Goal: Find specific page/section: Find specific page/section

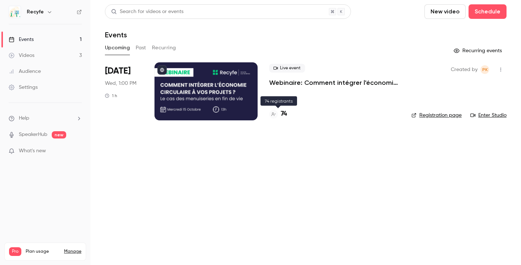
click at [281, 113] on h4 "74" at bounding box center [284, 114] width 6 height 10
